Goal: Task Accomplishment & Management: Complete application form

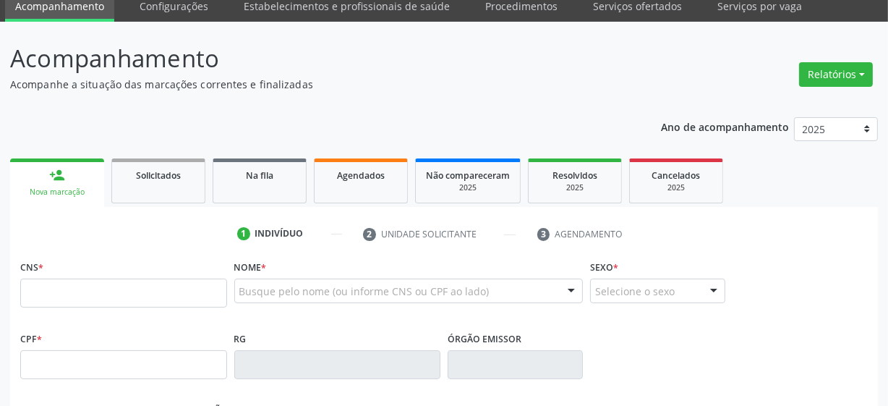
scroll to position [65, 0]
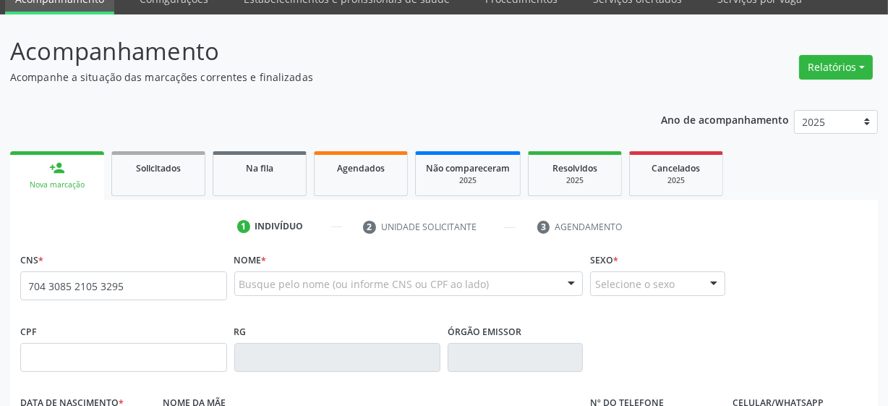
type input "704 3085 2105 3295"
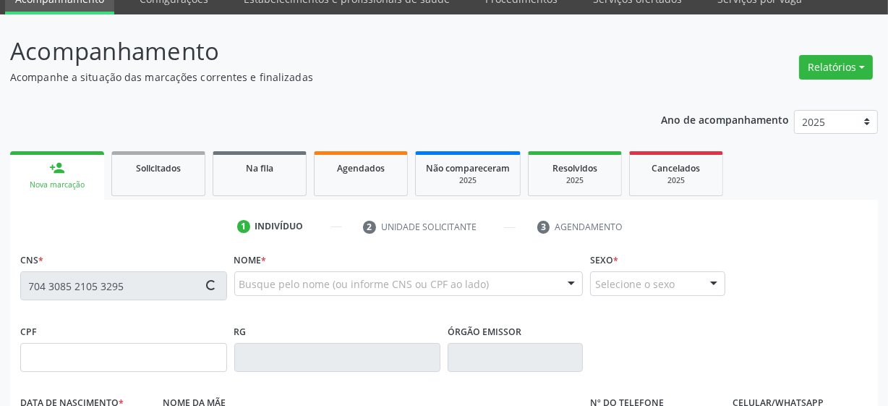
type input "[DATE]"
type input "[PERSON_NAME]"
type input "[PHONE_NUMBER]"
type input "S/N"
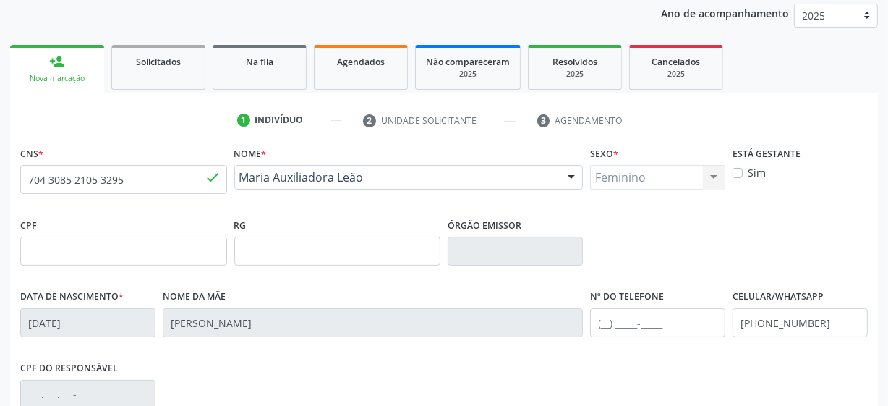
scroll to position [378, 0]
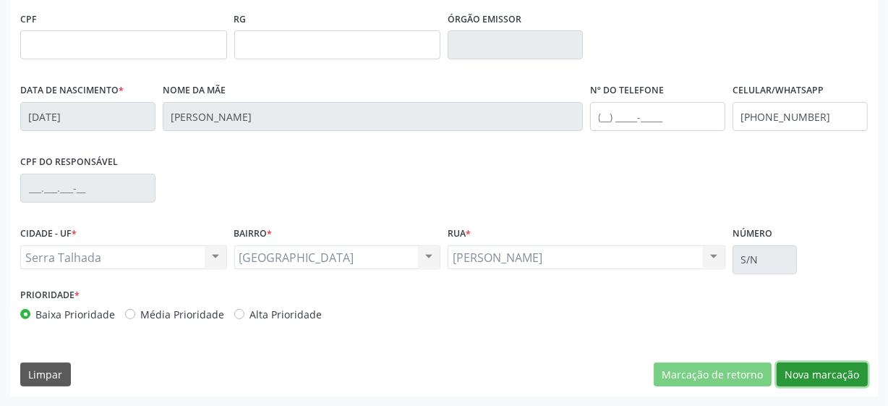
click at [804, 364] on button "Nova marcação" at bounding box center [822, 374] width 91 height 25
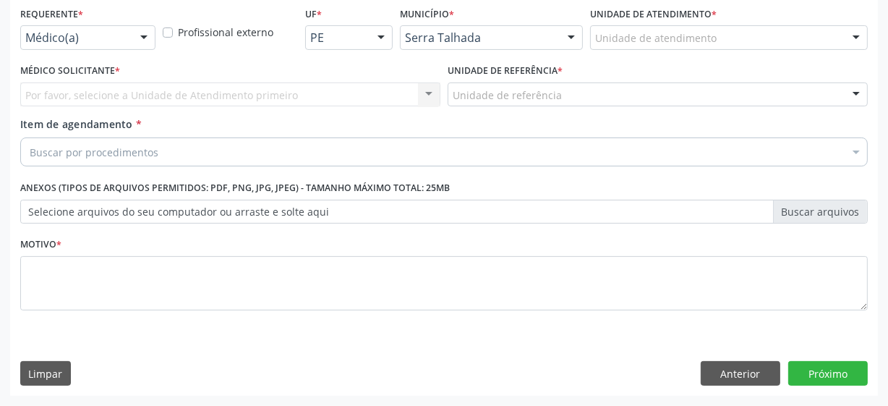
scroll to position [310, 0]
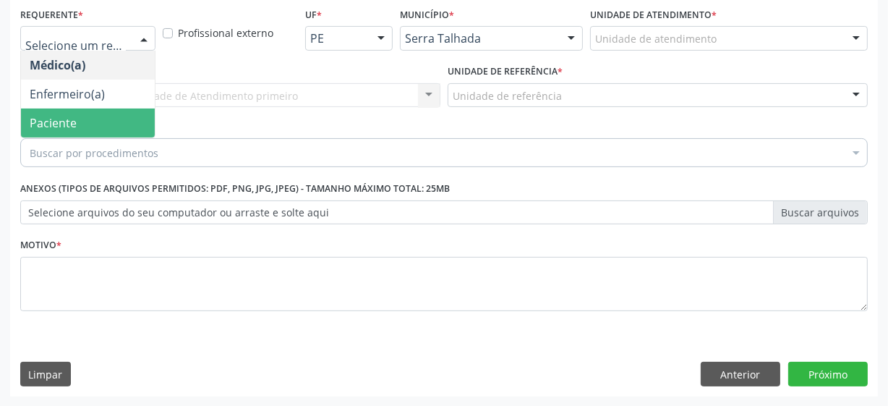
click at [98, 116] on span "Paciente" at bounding box center [88, 122] width 134 height 29
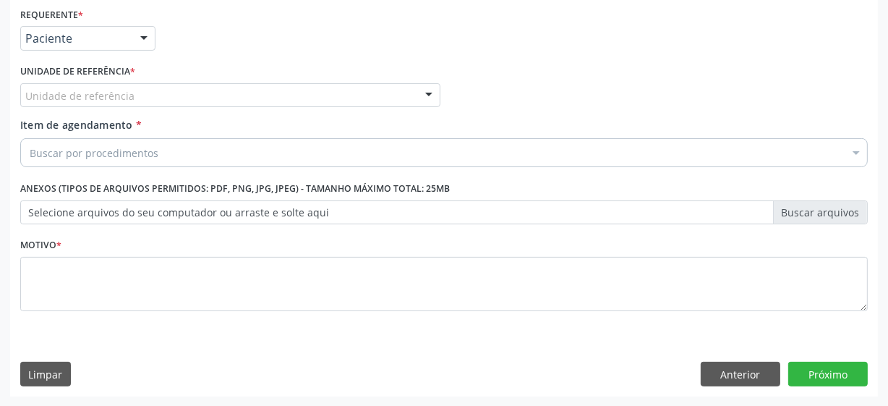
click at [166, 96] on div "Unidade de referência" at bounding box center [230, 95] width 420 height 25
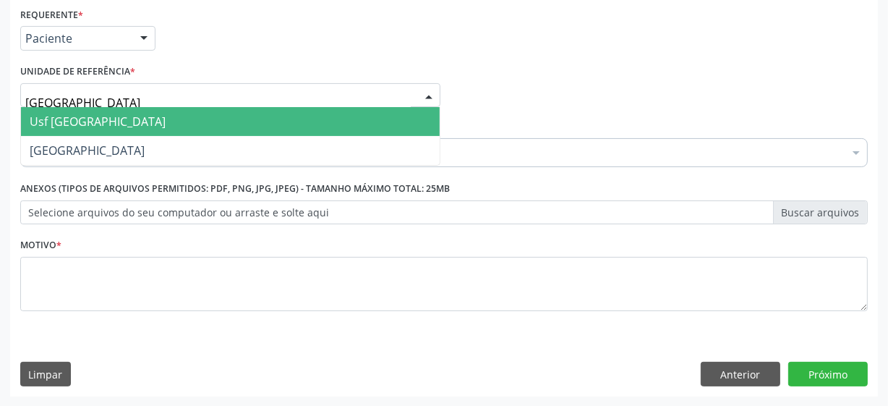
type input "vila bela"
click at [169, 113] on span "Usf [GEOGRAPHIC_DATA]" at bounding box center [230, 121] width 419 height 29
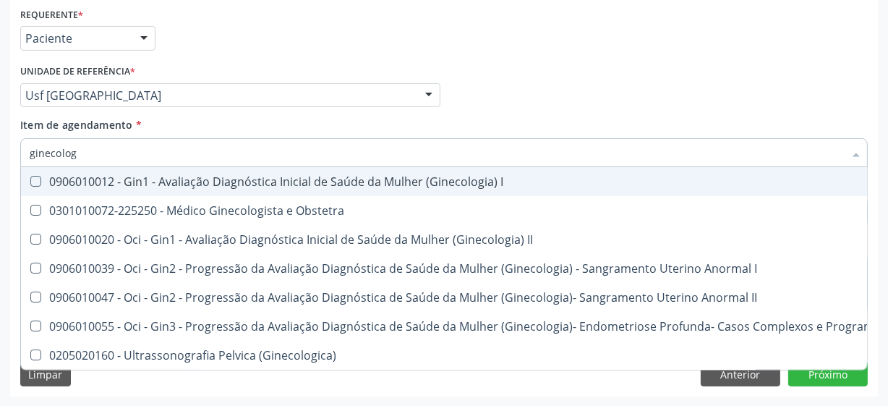
type input "ginecologi"
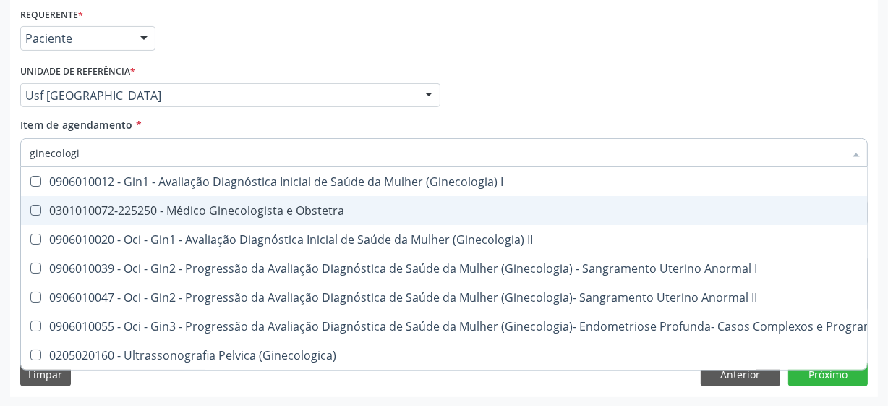
click at [176, 213] on div "0301010072-225250 - Médico Ginecologista e Obstetra" at bounding box center [491, 211] width 923 height 12
checkbox Obstetra "true"
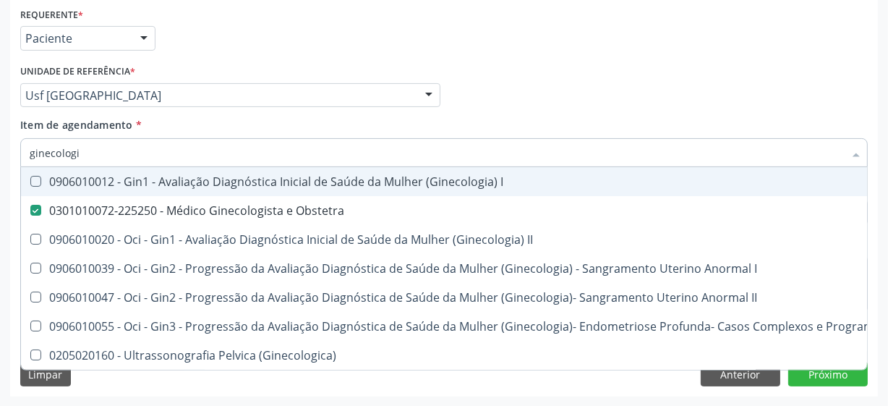
click at [542, 95] on div "Médico Solicitante Por favor, selecione a Unidade de Atendimento primeiro Nenhu…" at bounding box center [444, 89] width 855 height 56
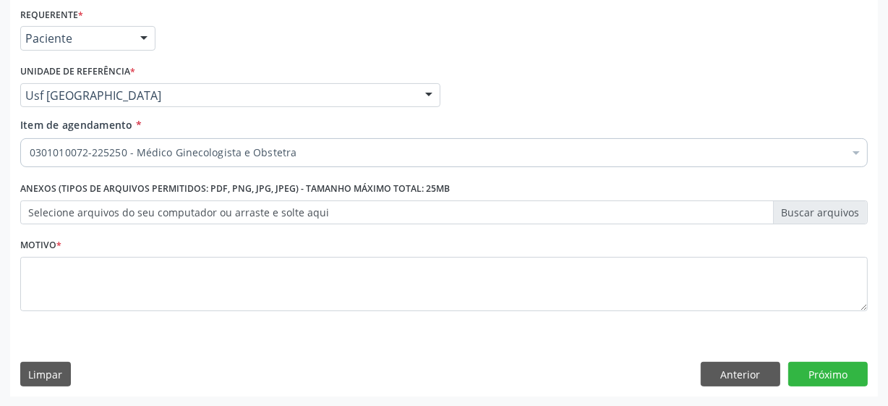
click at [500, 77] on div "Médico Solicitante Por favor, selecione a Unidade de Atendimento primeiro Nenhu…" at bounding box center [444, 89] width 855 height 56
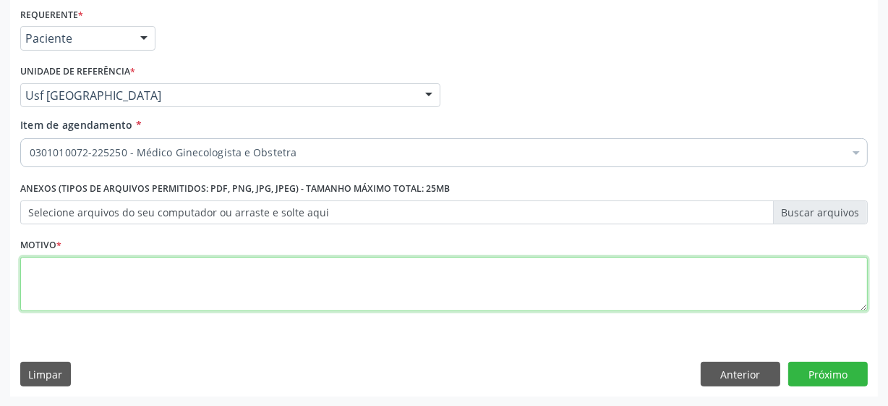
click at [136, 263] on textarea at bounding box center [444, 284] width 848 height 55
type textarea "*"
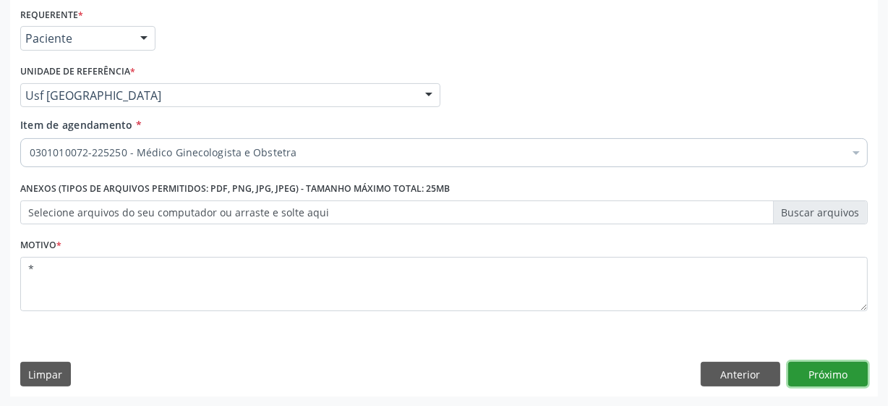
click at [800, 378] on button "Próximo" at bounding box center [828, 374] width 80 height 25
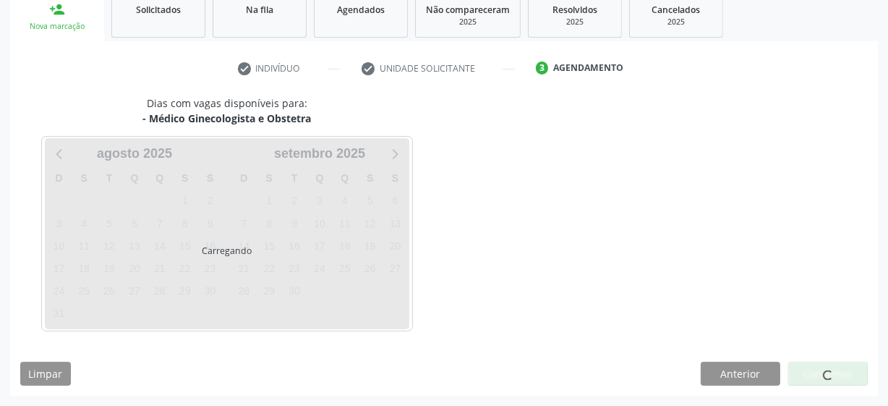
scroll to position [223, 0]
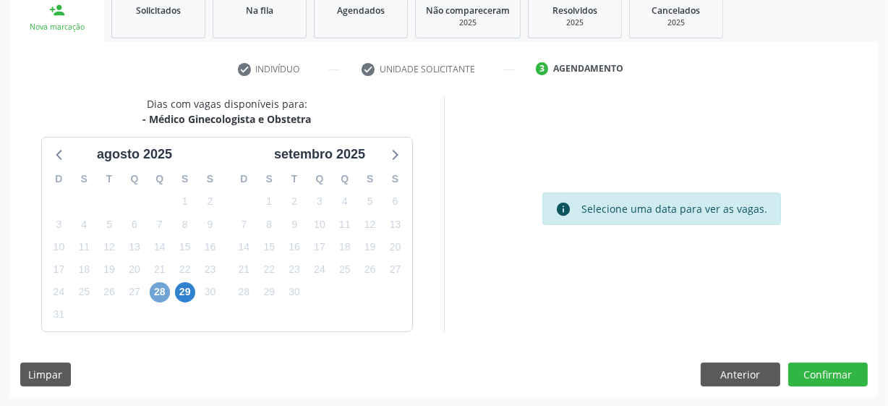
click at [166, 286] on span "28" at bounding box center [160, 292] width 20 height 20
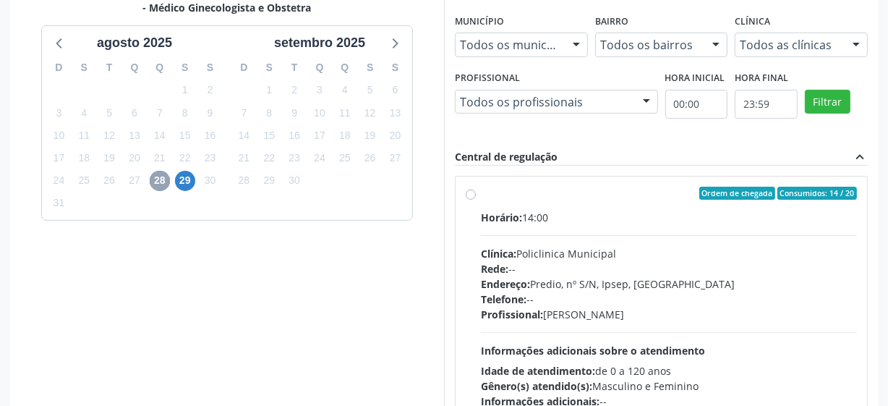
scroll to position [354, 0]
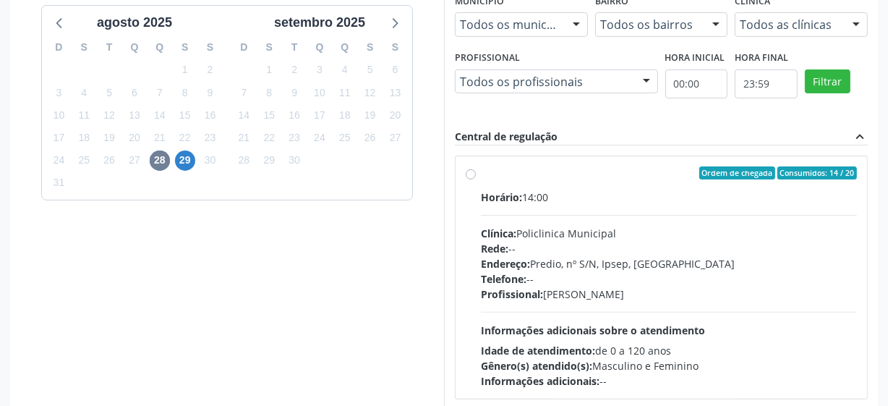
click at [481, 175] on label "Ordem de chegada Consumidos: 14 / 20 Horário: 14:00 Clínica: Policlinica Munici…" at bounding box center [669, 277] width 376 height 222
click at [471, 175] on input "Ordem de chegada Consumidos: 14 / 20 Horário: 14:00 Clínica: Policlinica Munici…" at bounding box center [471, 172] width 10 height 13
radio input "true"
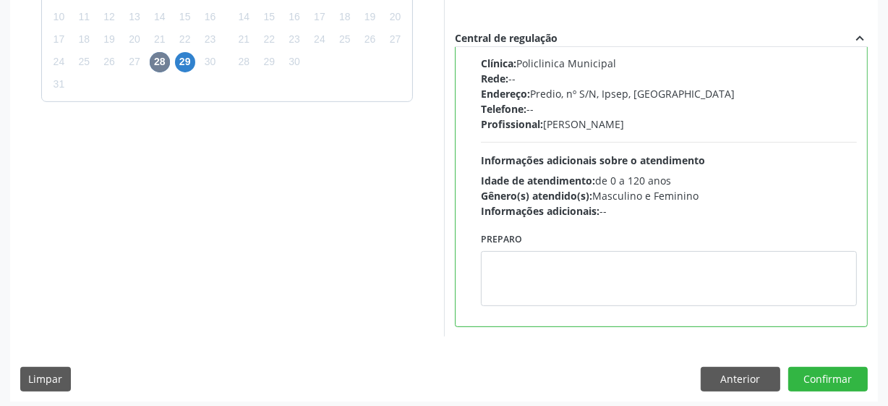
scroll to position [457, 0]
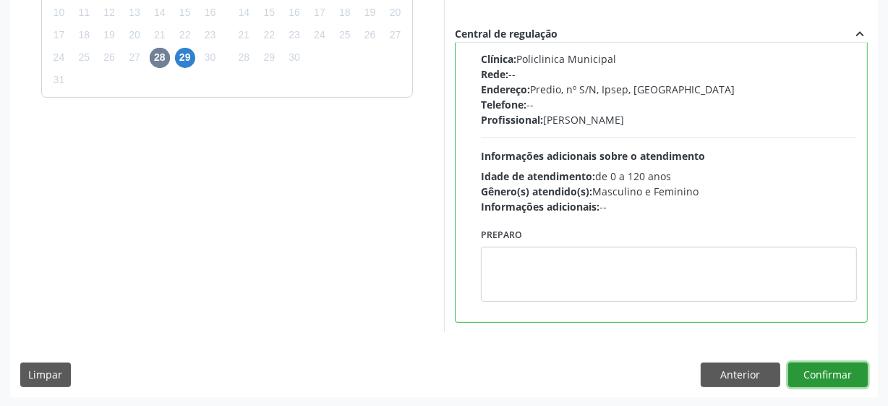
click at [829, 372] on button "Confirmar" at bounding box center [828, 374] width 80 height 25
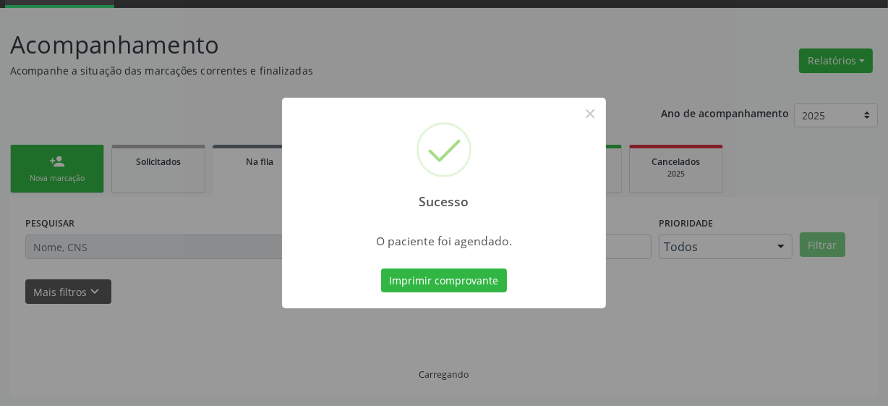
scroll to position [71, 0]
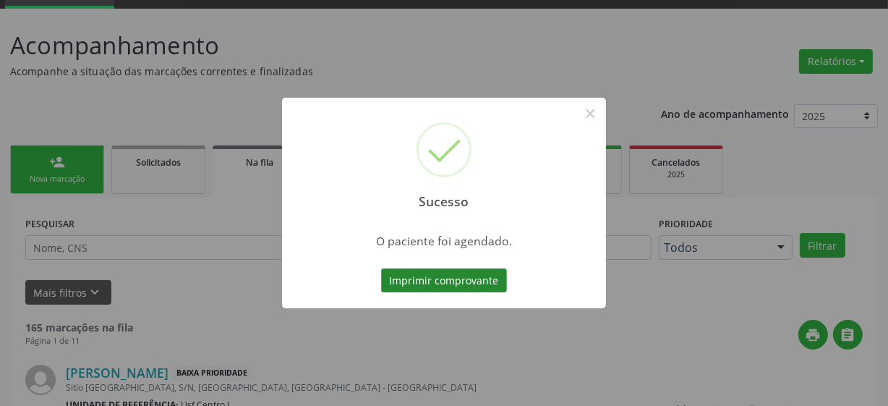
click at [478, 275] on button "Imprimir comprovante" at bounding box center [444, 280] width 126 height 25
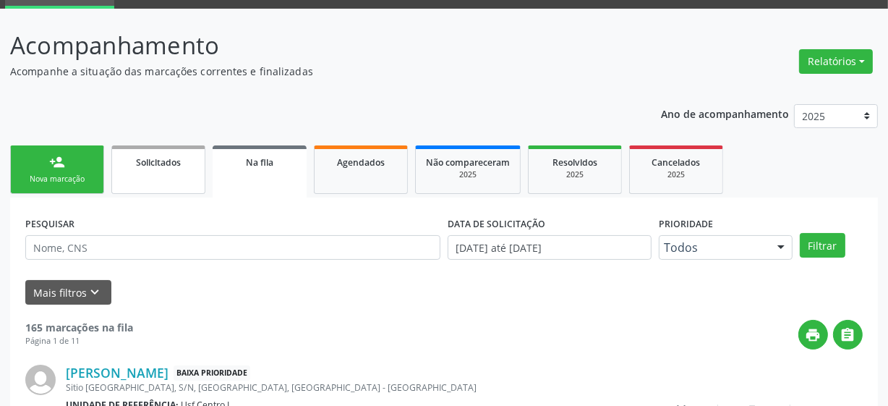
click at [157, 167] on div "Solicitados" at bounding box center [158, 161] width 72 height 15
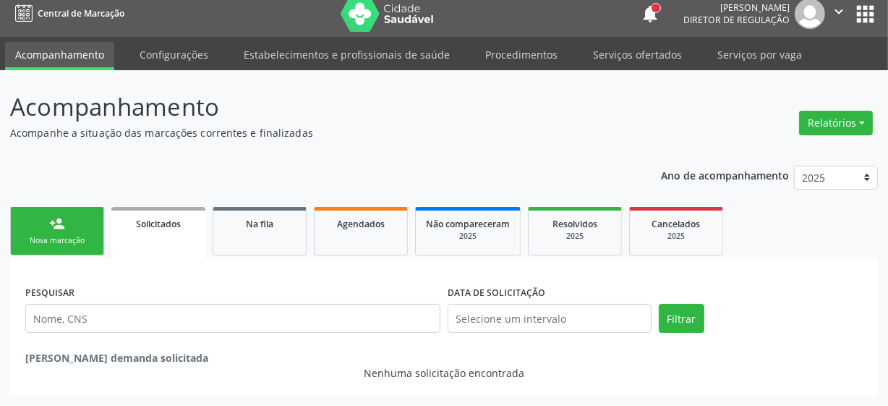
scroll to position [9, 0]
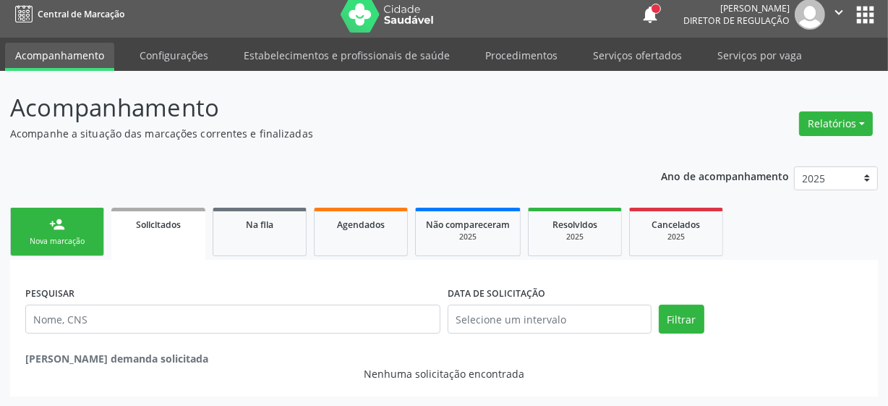
click at [77, 189] on div "Ano de acompanhamento 2025 2024 person_add Nova marcação Solicitados Na fila Ag…" at bounding box center [444, 276] width 868 height 241
click at [68, 223] on link "person_add Nova marcação" at bounding box center [57, 232] width 94 height 48
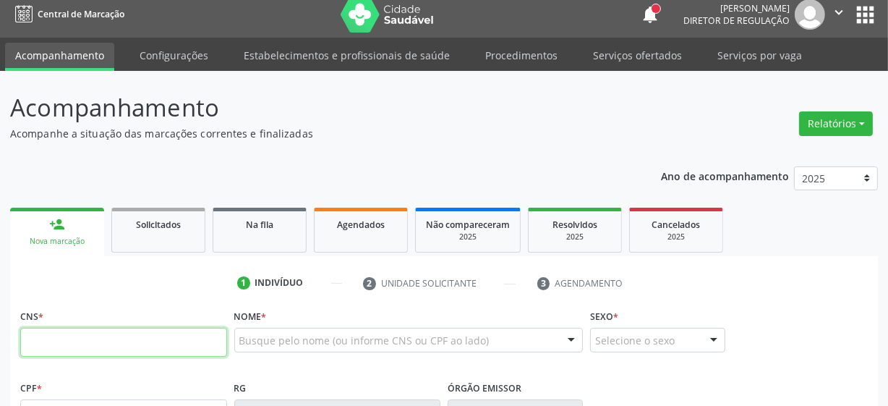
click at [78, 338] on input "text" at bounding box center [123, 342] width 207 height 29
type input "898 0037 1728 0564"
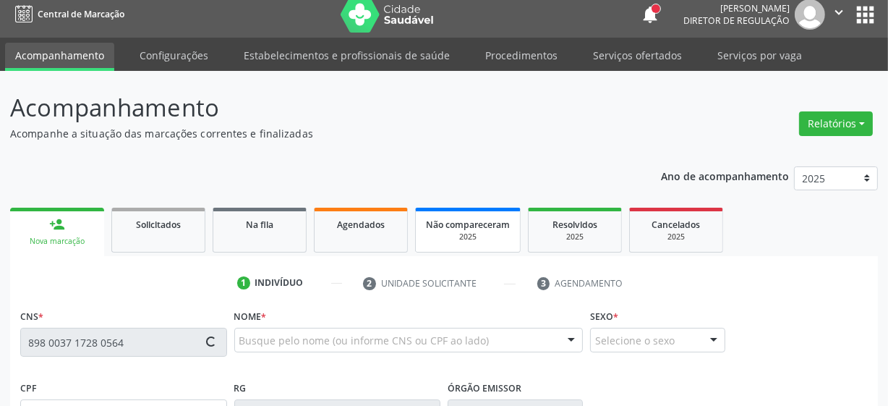
type input "155.514.464-09"
type input "3[DATE]"
type input "[PERSON_NAME] [PERSON_NAME]"
type input "[PHONE_NUMBER]"
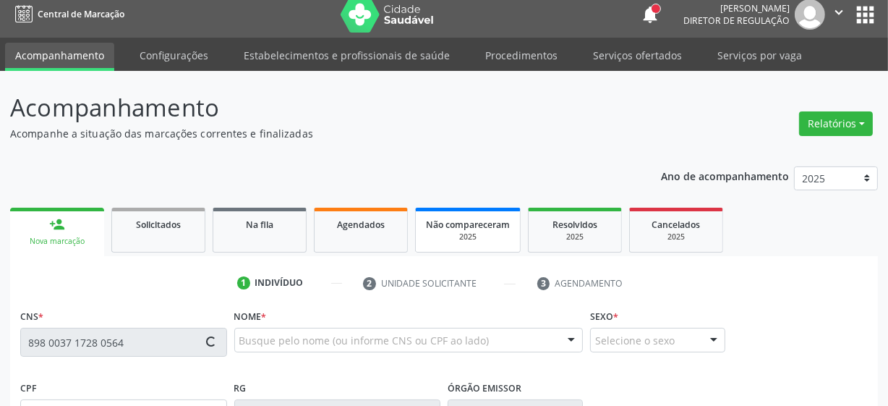
type input "040.881.124-23"
type input "3"
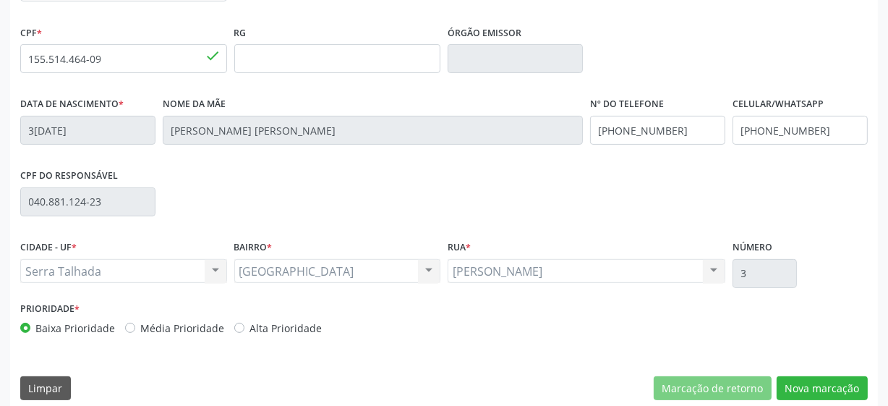
scroll to position [378, 0]
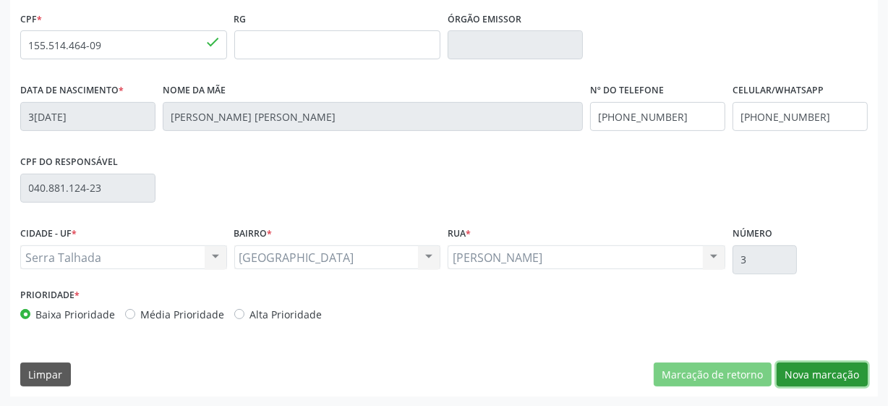
click at [799, 375] on button "Nova marcação" at bounding box center [822, 374] width 91 height 25
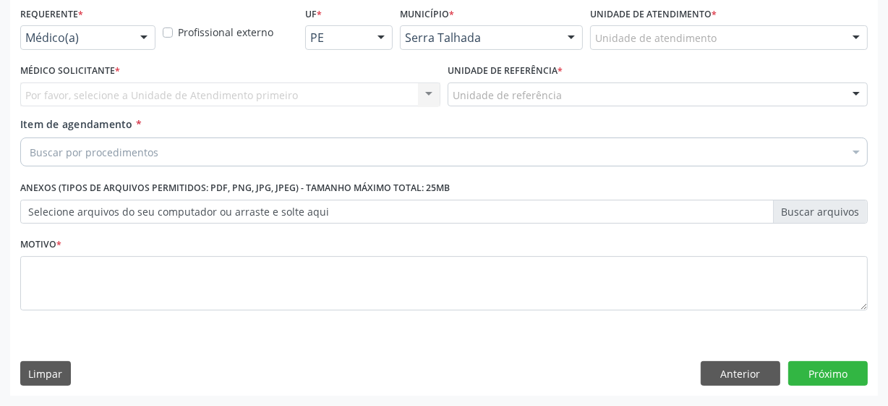
scroll to position [310, 0]
click at [138, 45] on div at bounding box center [144, 39] width 22 height 25
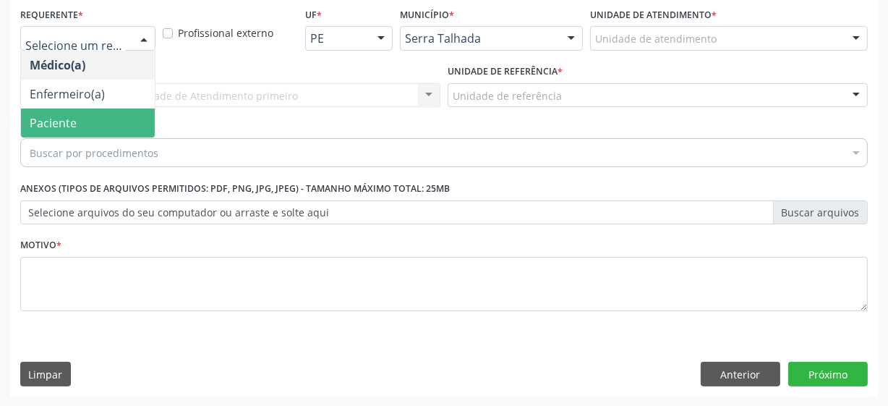
click at [93, 120] on span "Paciente" at bounding box center [88, 122] width 134 height 29
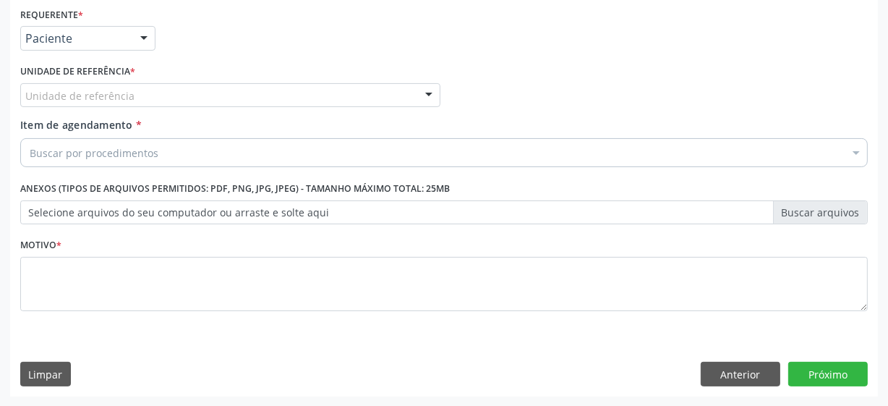
click at [143, 93] on div "Unidade de referência" at bounding box center [230, 95] width 420 height 25
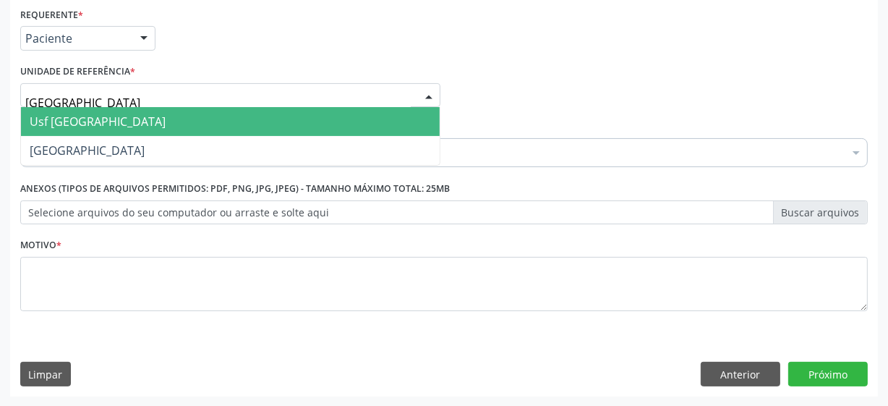
type input "vila bela"
click at [143, 113] on span "Usf [GEOGRAPHIC_DATA]" at bounding box center [230, 121] width 419 height 29
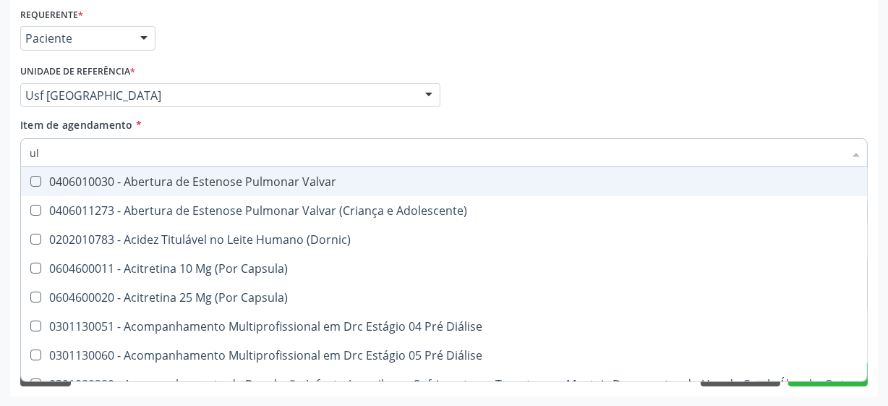
type input "u"
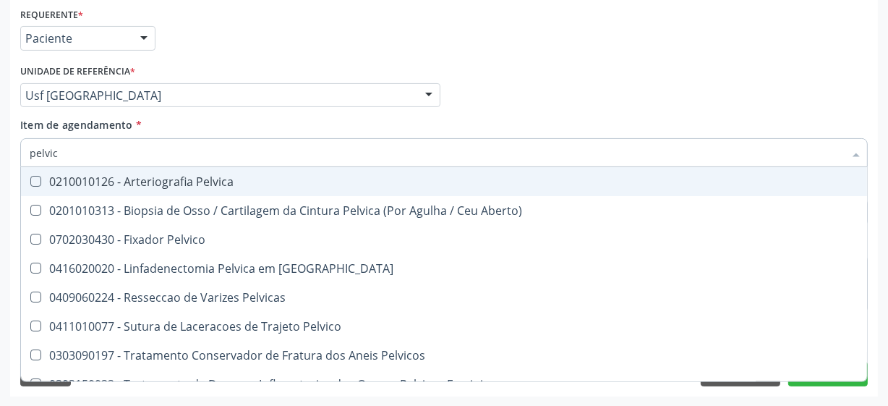
type input "pelvica"
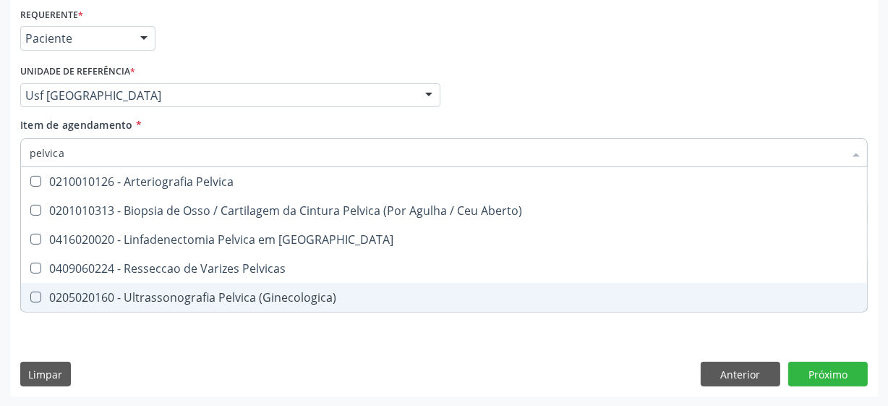
click at [278, 303] on div "0205020160 - Ultrassonografia Pelvica (Ginecologica)" at bounding box center [444, 297] width 829 height 12
checkbox \(Ginecologica\) "true"
click at [811, 374] on div "Requerente * Paciente Médico(a) Enfermeiro(a) Paciente Nenhum resultado encontr…" at bounding box center [444, 200] width 868 height 393
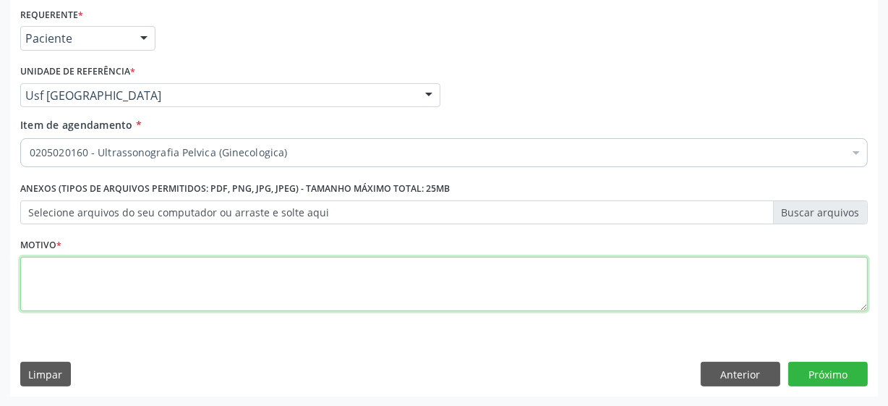
click at [311, 292] on textarea at bounding box center [444, 284] width 848 height 55
type textarea "*"
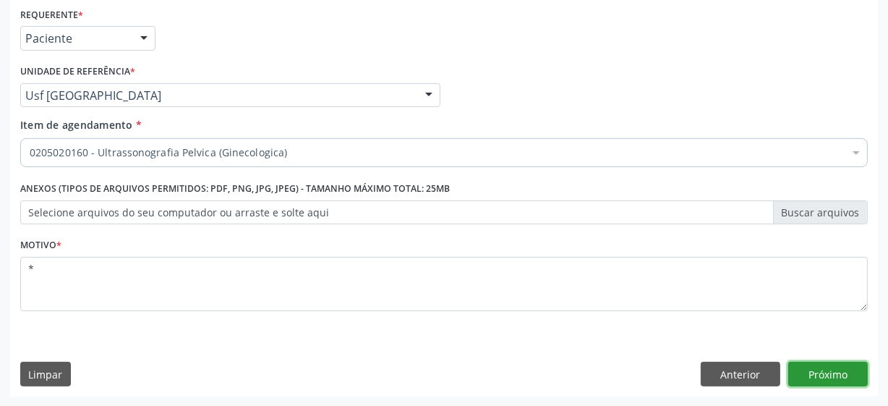
click at [838, 384] on button "Próximo" at bounding box center [828, 374] width 80 height 25
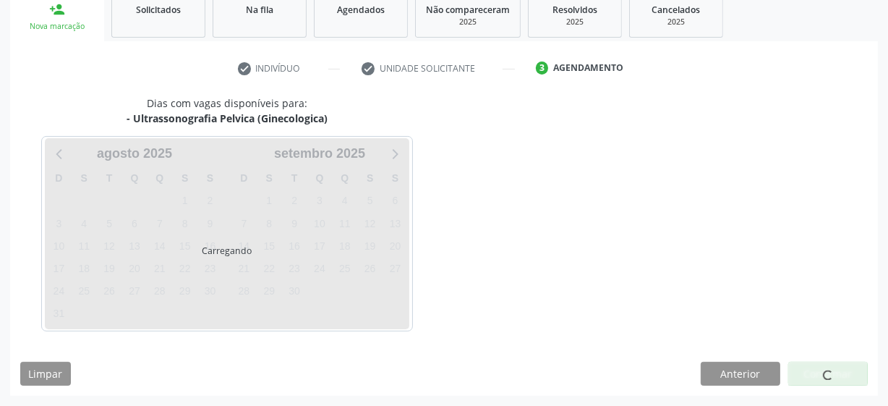
scroll to position [223, 0]
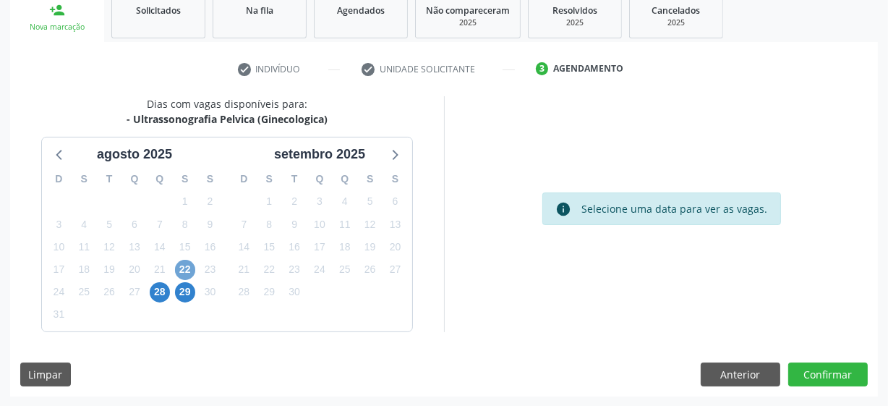
click at [188, 268] on span "22" at bounding box center [185, 270] width 20 height 20
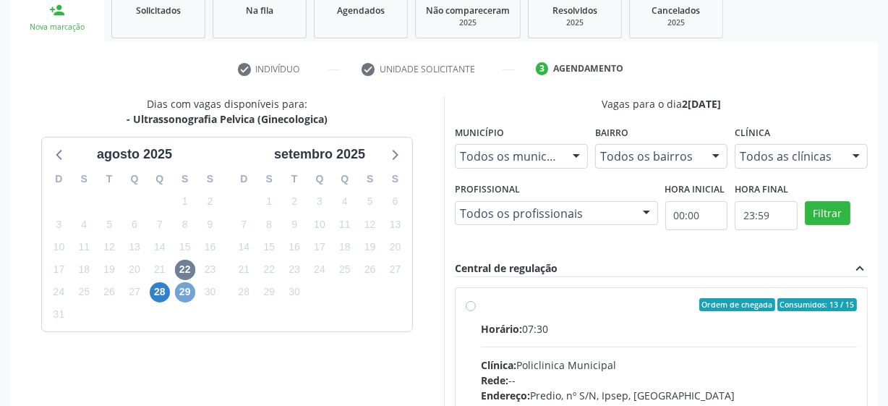
click at [186, 288] on span "29" at bounding box center [185, 292] width 20 height 20
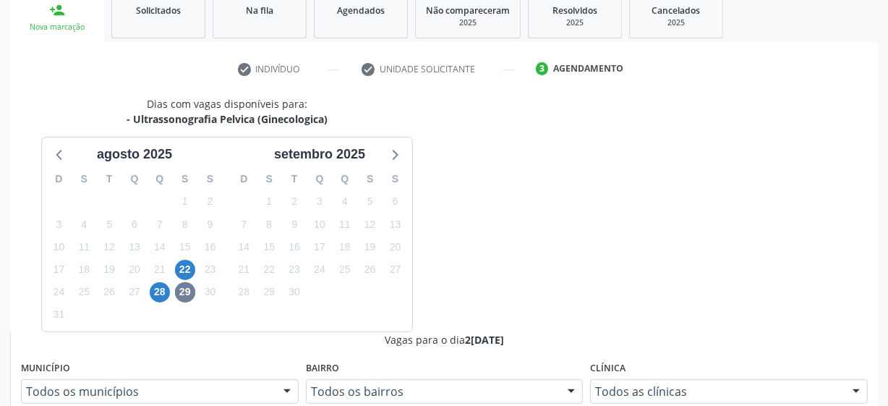
radio input "true"
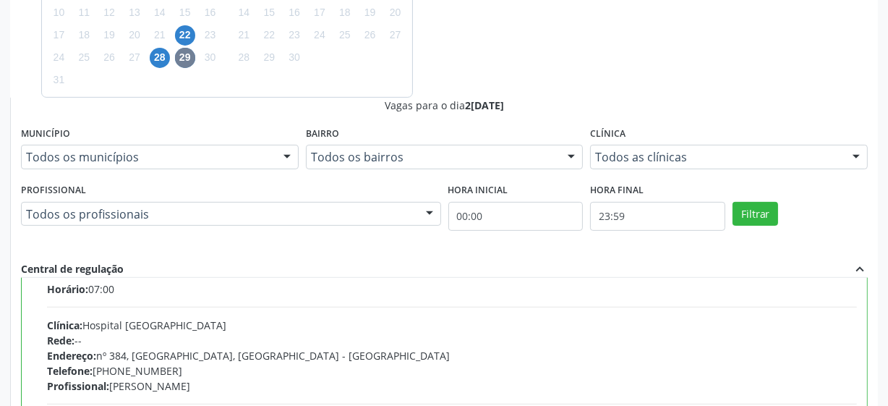
scroll to position [72, 0]
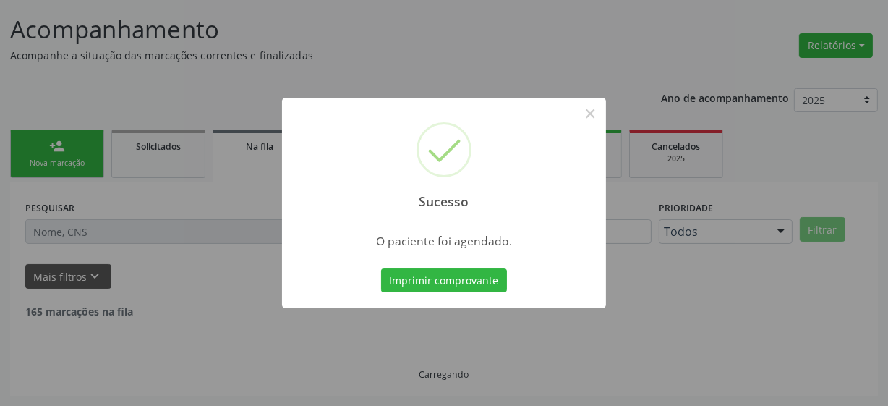
scroll to position [71, 0]
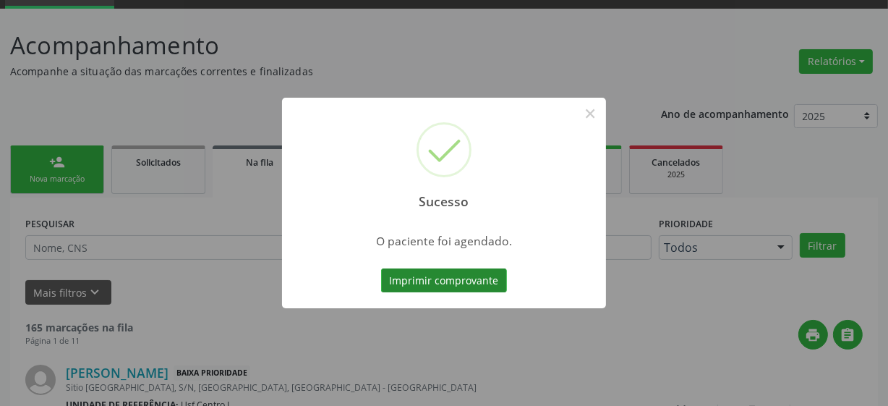
click at [435, 287] on button "Imprimir comprovante" at bounding box center [444, 280] width 126 height 25
